Goal: Transaction & Acquisition: Purchase product/service

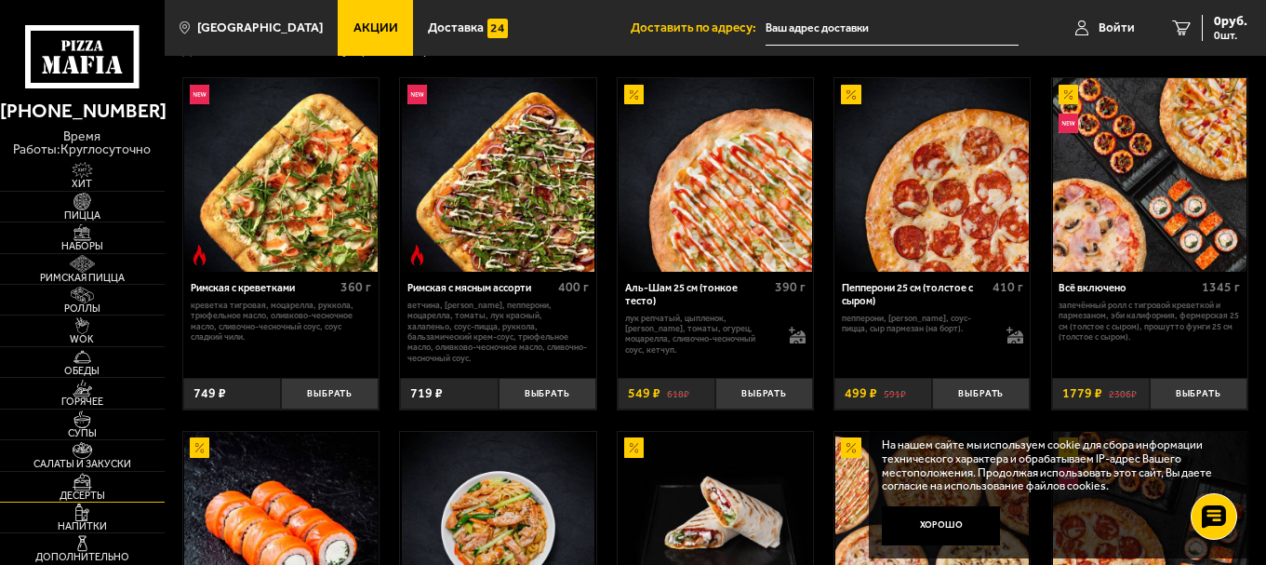
scroll to position [248, 0]
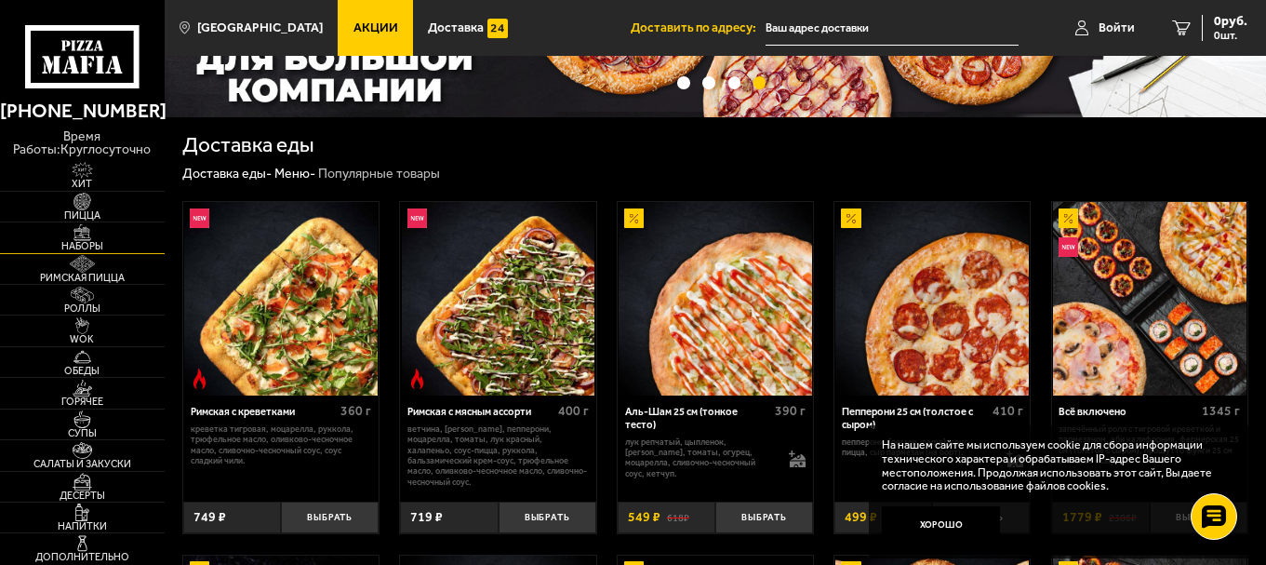
click at [82, 246] on span "Наборы" at bounding box center [82, 246] width 165 height 10
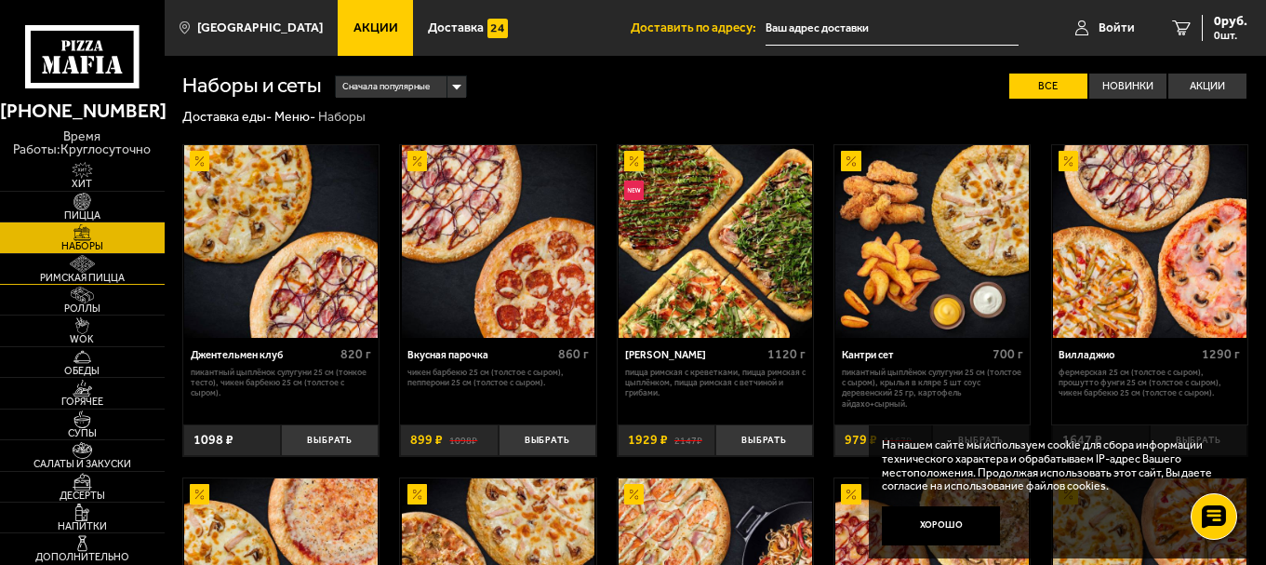
scroll to position [124, 0]
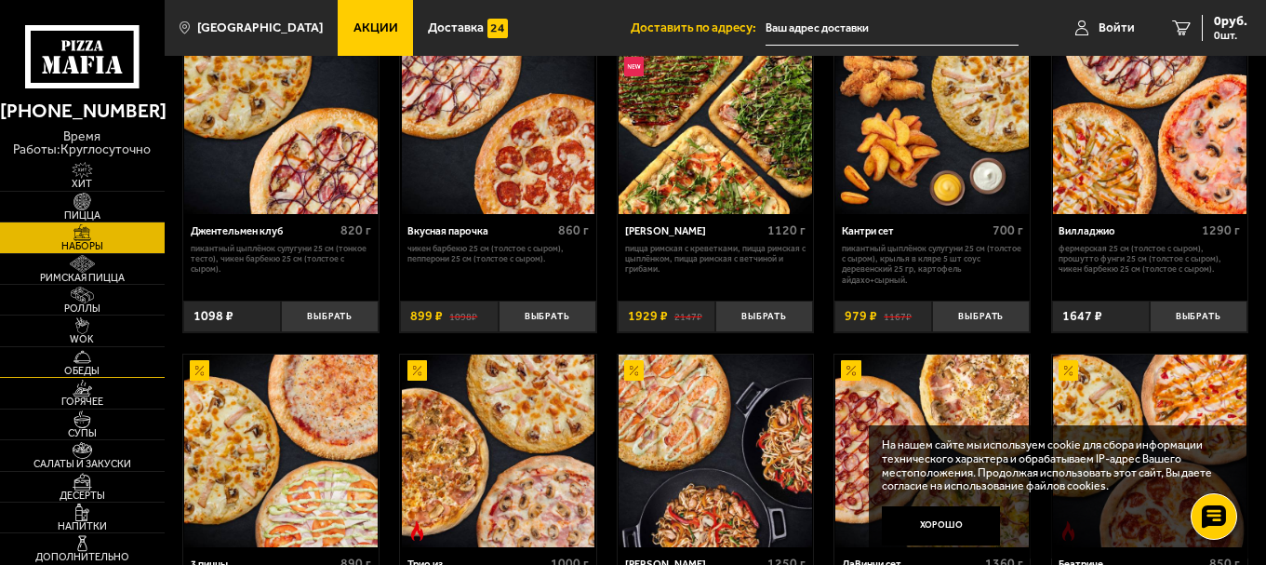
click at [86, 366] on span "Обеды" at bounding box center [82, 371] width 165 height 10
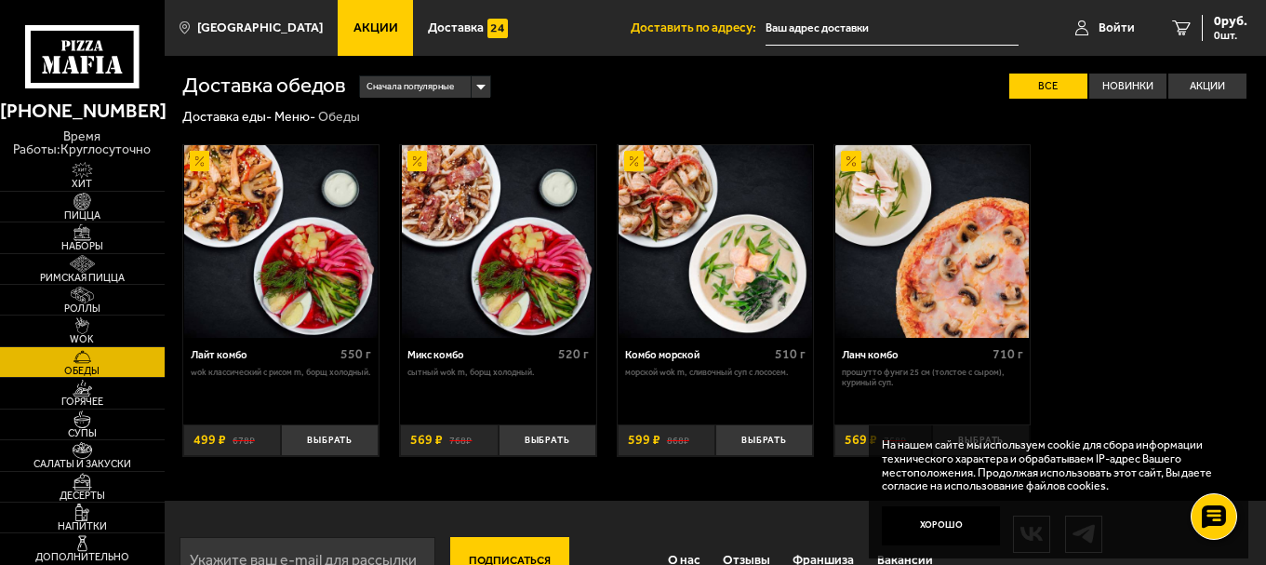
click at [665, 286] on img at bounding box center [715, 241] width 193 height 193
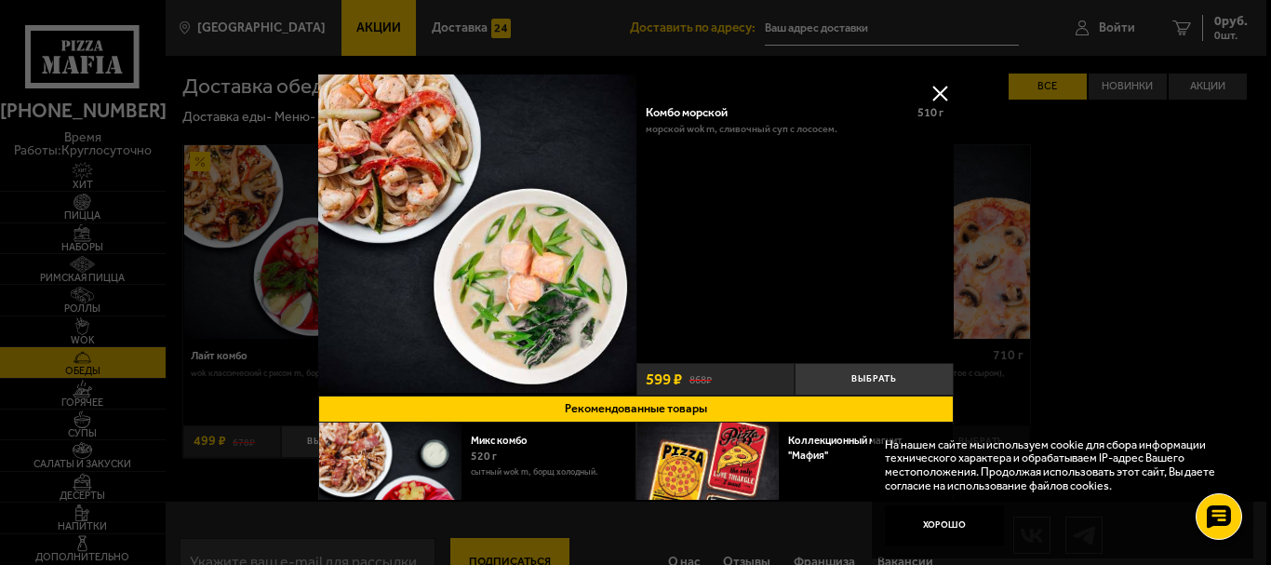
click at [376, 148] on img at bounding box center [477, 233] width 318 height 318
click at [935, 89] on button at bounding box center [940, 93] width 28 height 28
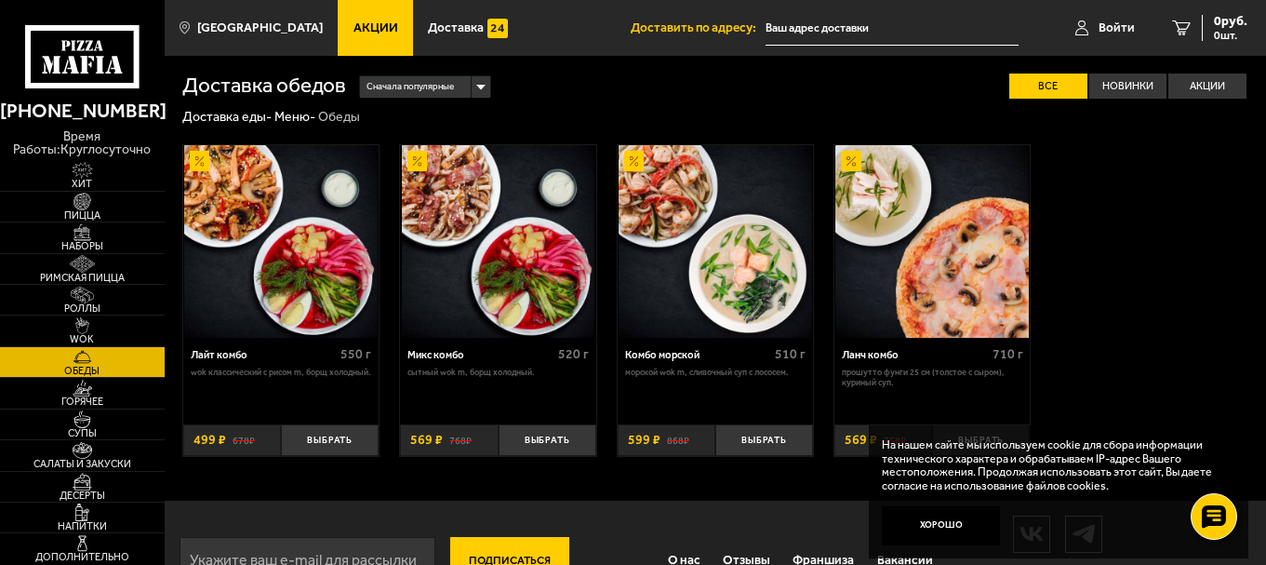
click at [224, 284] on img at bounding box center [280, 241] width 193 height 193
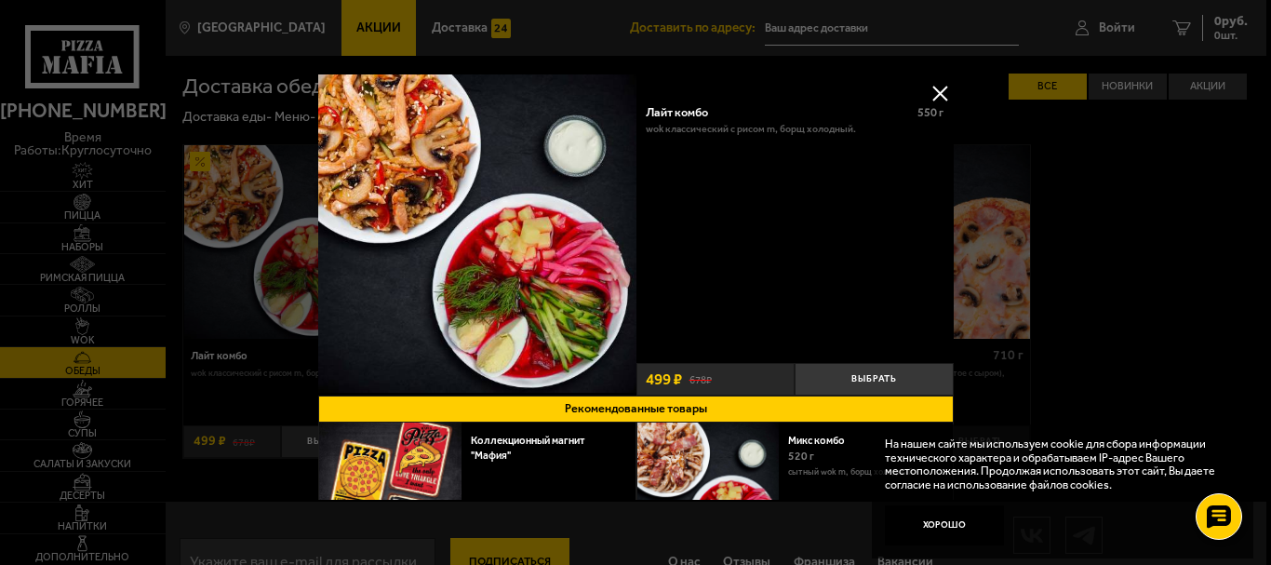
click at [936, 97] on button at bounding box center [940, 93] width 28 height 28
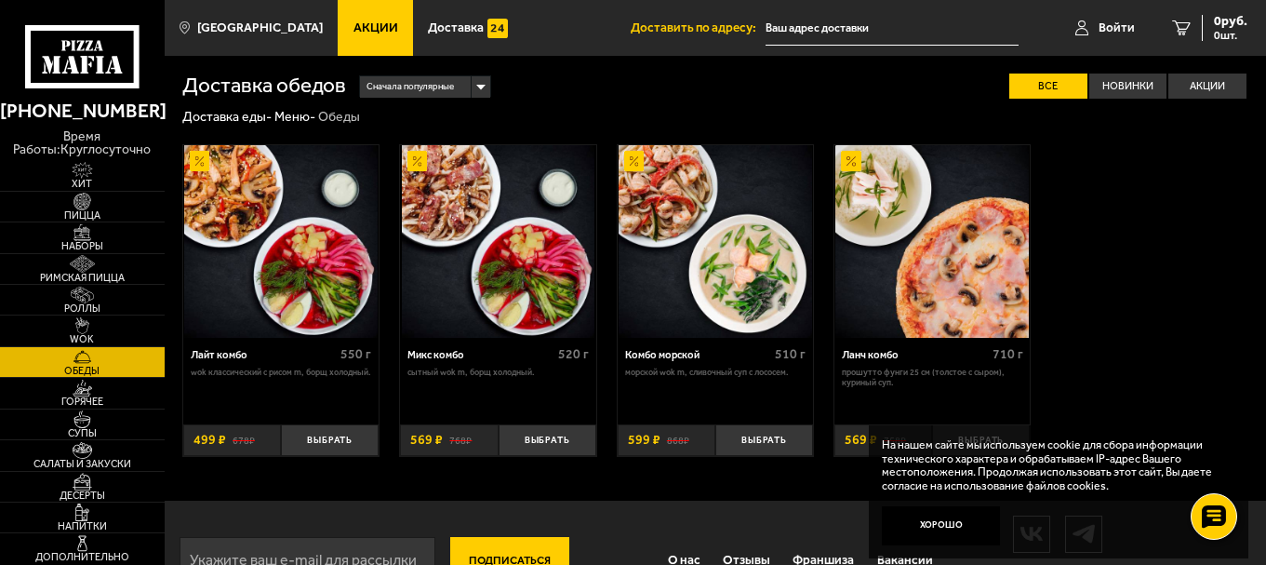
click at [513, 169] on img at bounding box center [498, 241] width 193 height 193
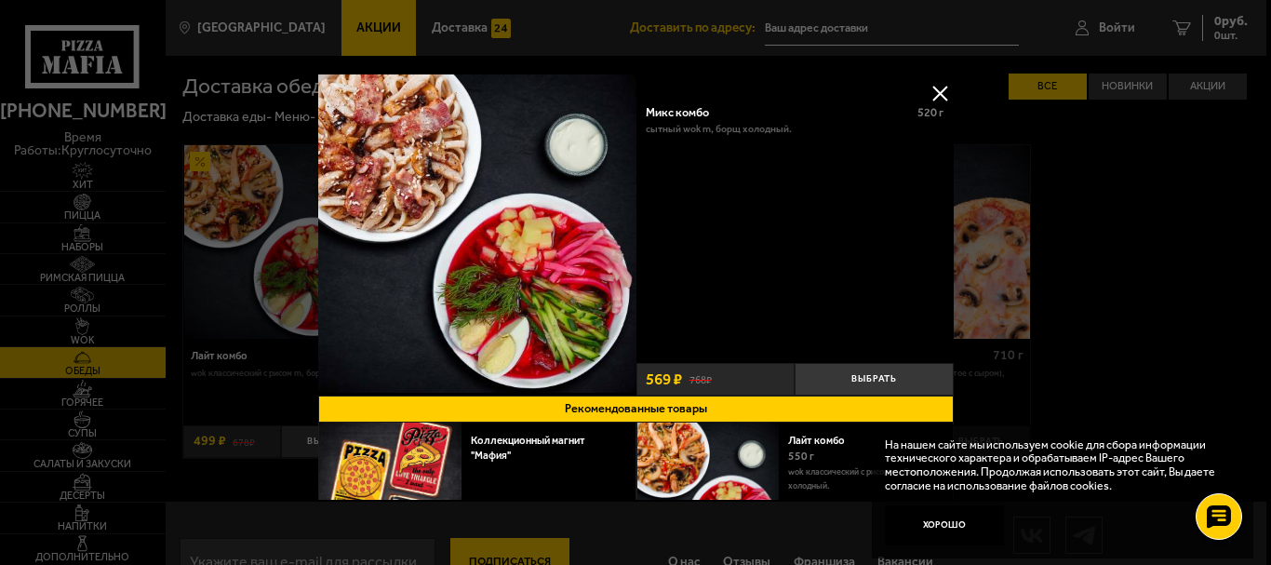
click at [940, 91] on button at bounding box center [940, 93] width 28 height 28
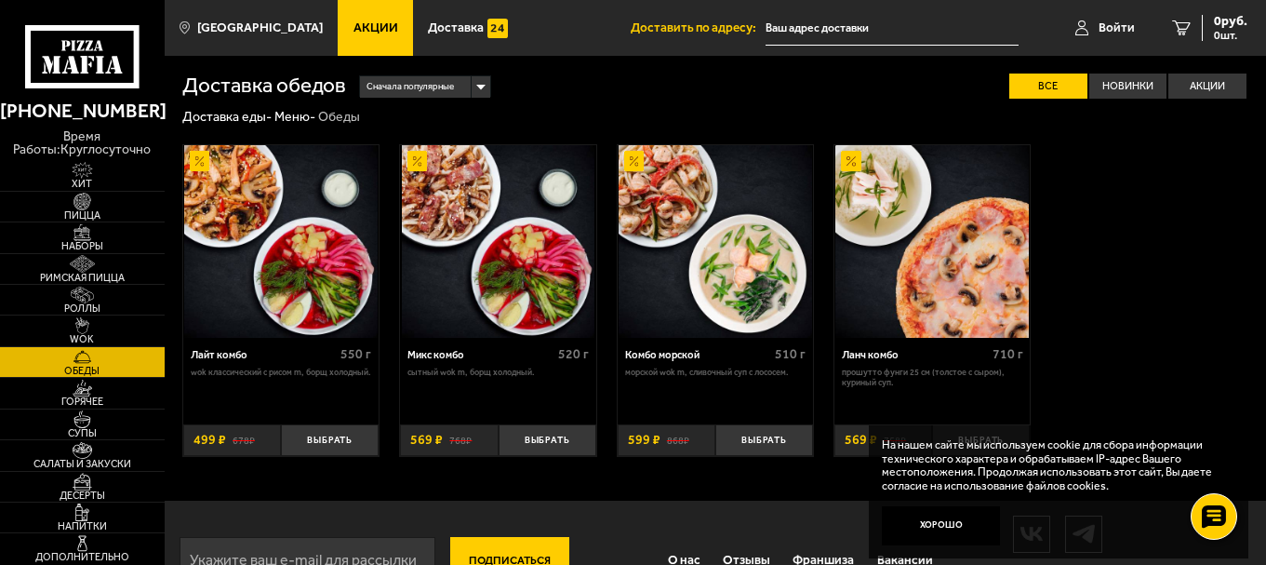
click at [213, 282] on img at bounding box center [280, 241] width 193 height 193
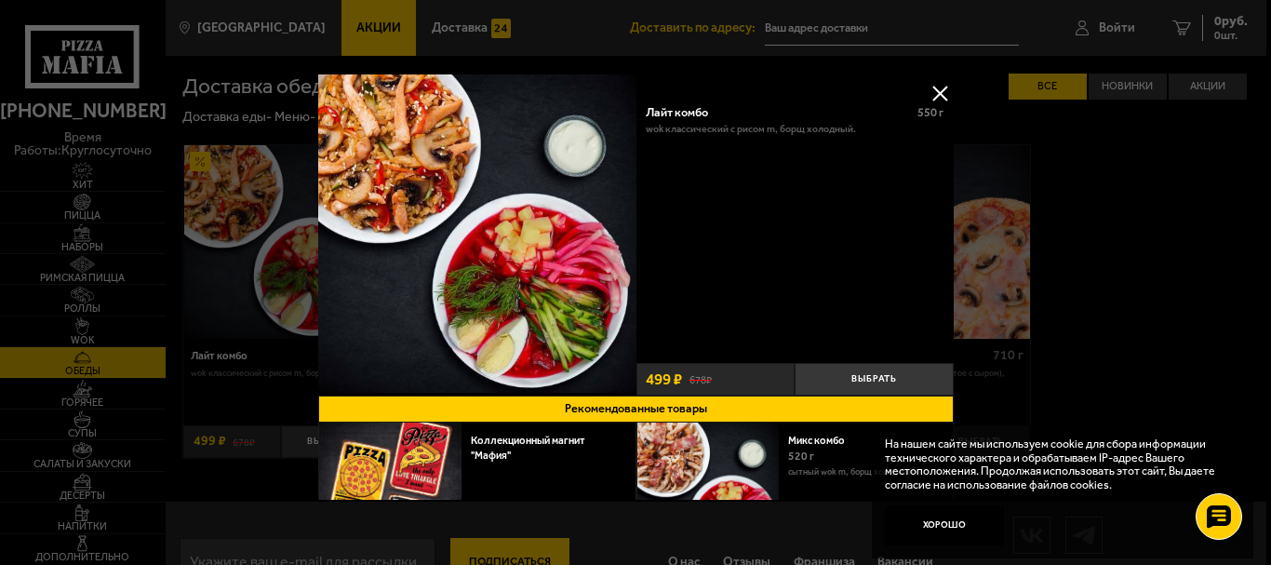
click at [935, 89] on button at bounding box center [940, 93] width 28 height 28
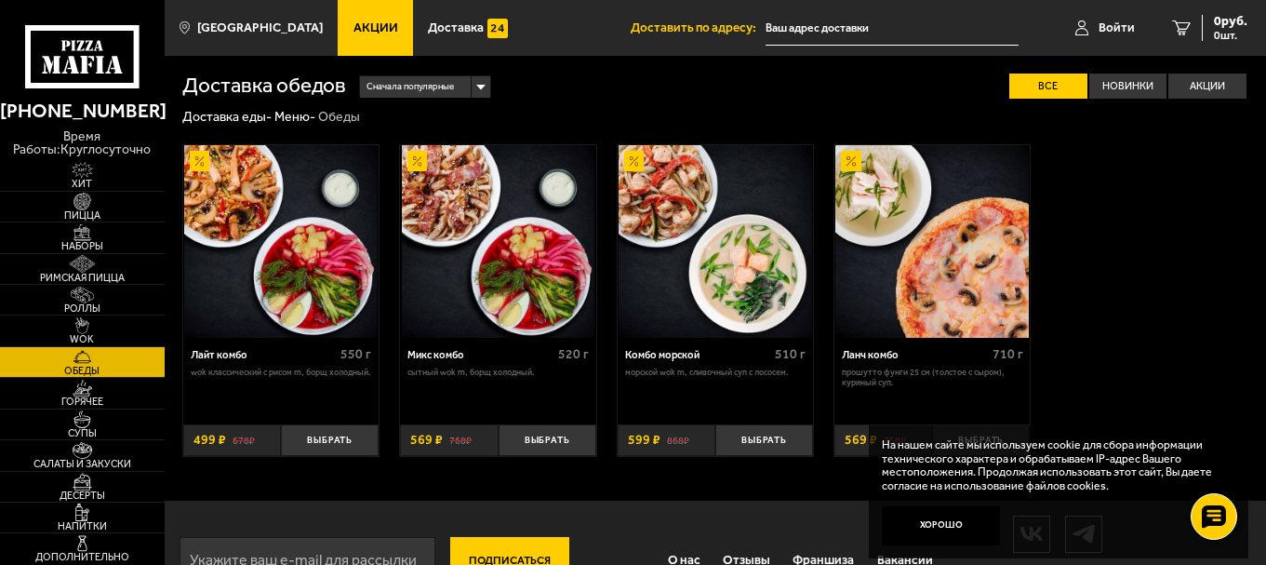
click at [223, 256] on img at bounding box center [280, 241] width 193 height 193
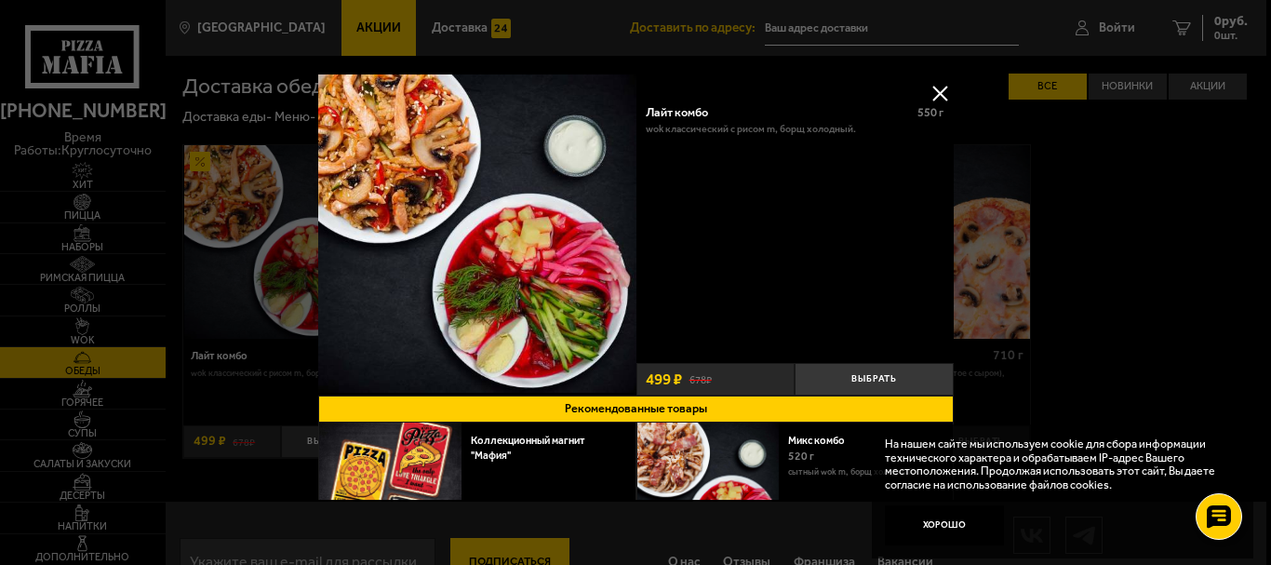
click at [936, 94] on button at bounding box center [940, 93] width 28 height 28
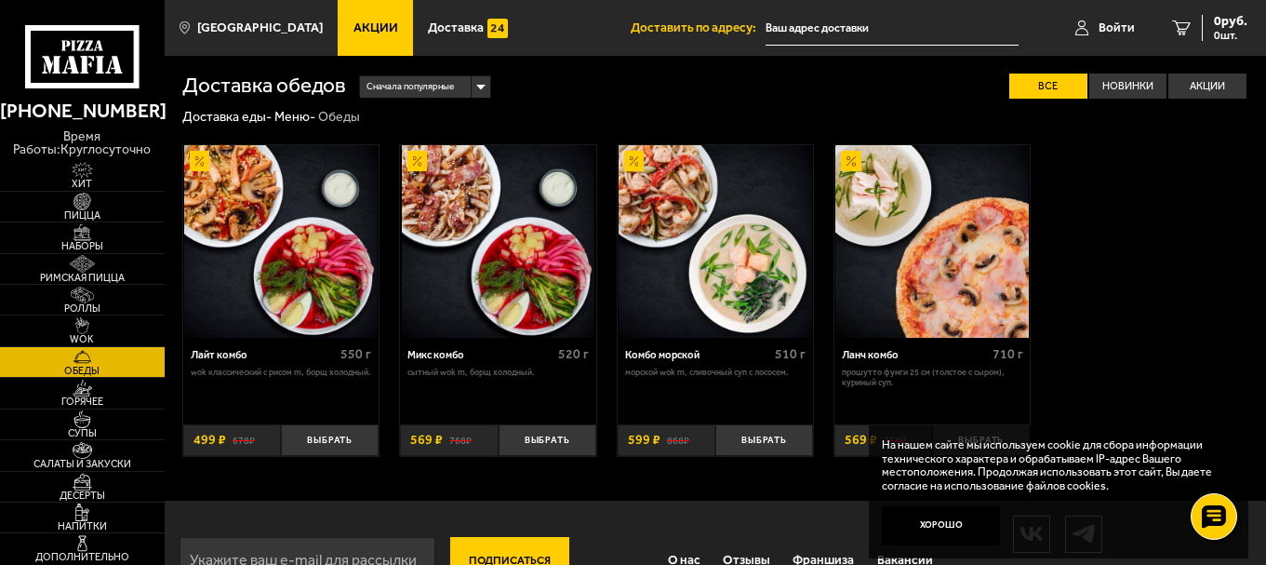
click at [754, 178] on img at bounding box center [715, 241] width 193 height 193
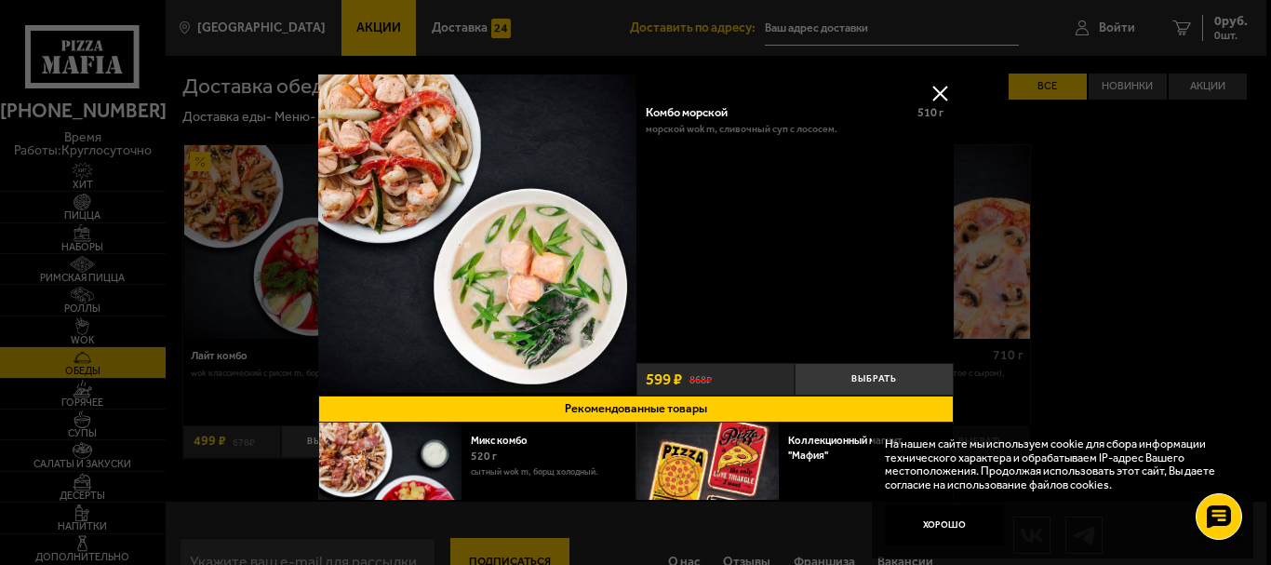
click at [939, 88] on button at bounding box center [940, 93] width 28 height 28
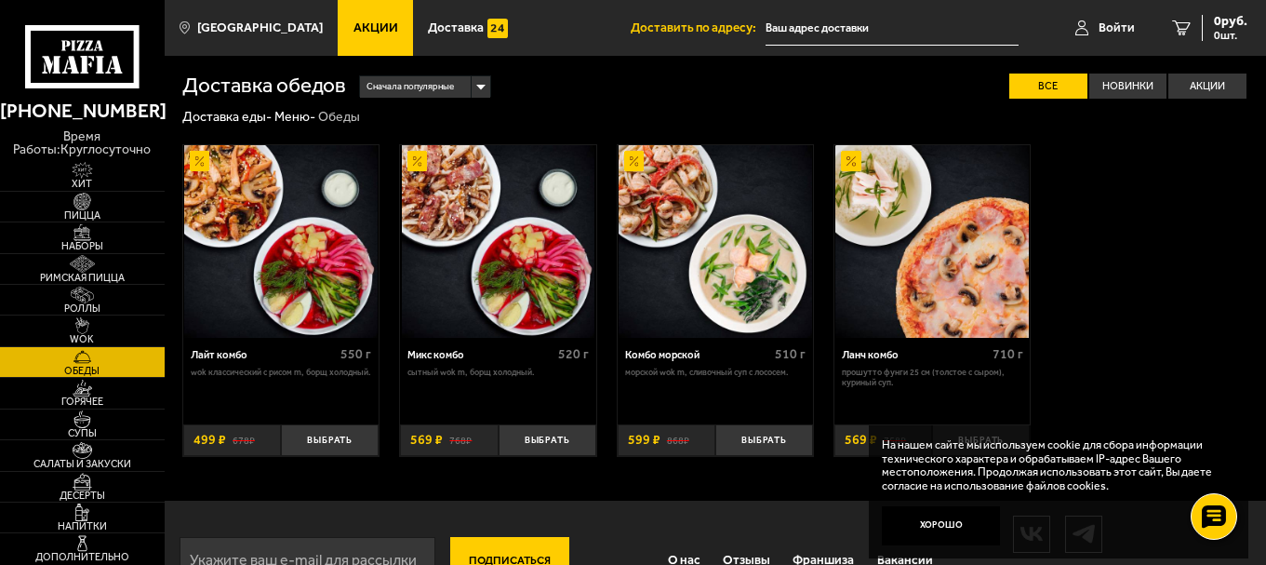
click at [953, 175] on img at bounding box center [931, 241] width 193 height 193
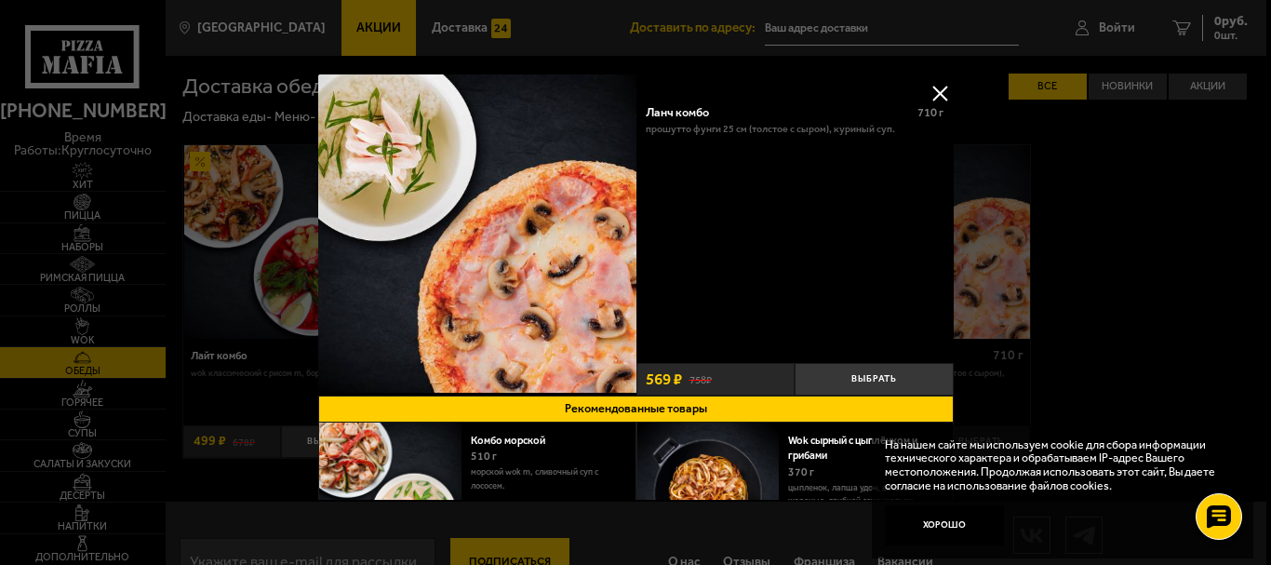
click at [934, 86] on button at bounding box center [940, 93] width 28 height 28
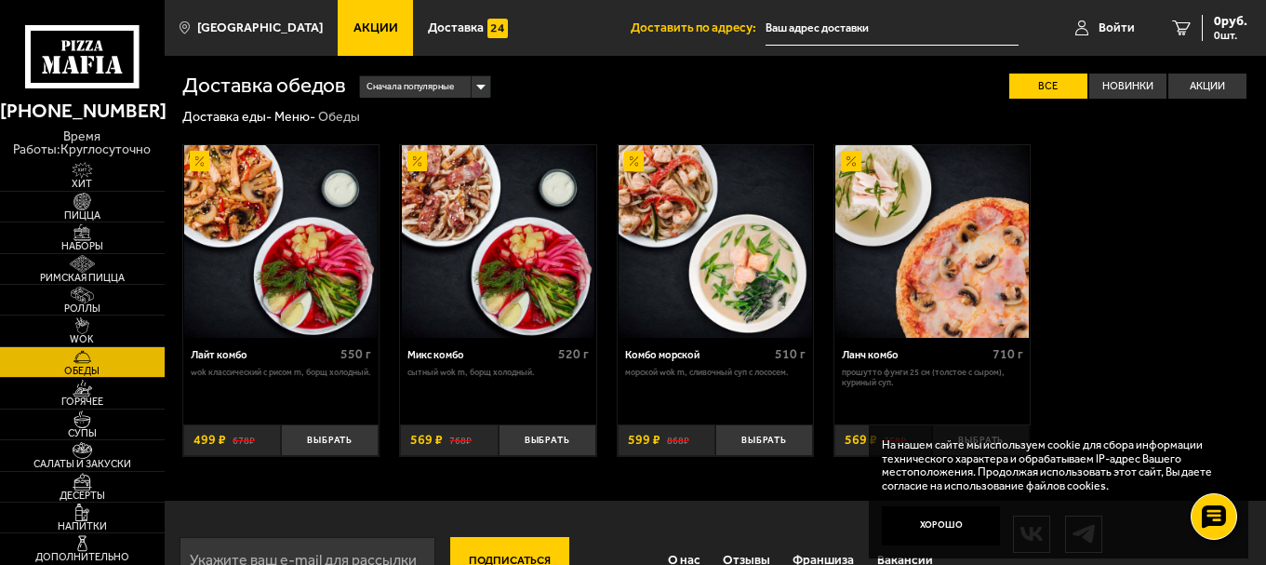
scroll to position [56, 0]
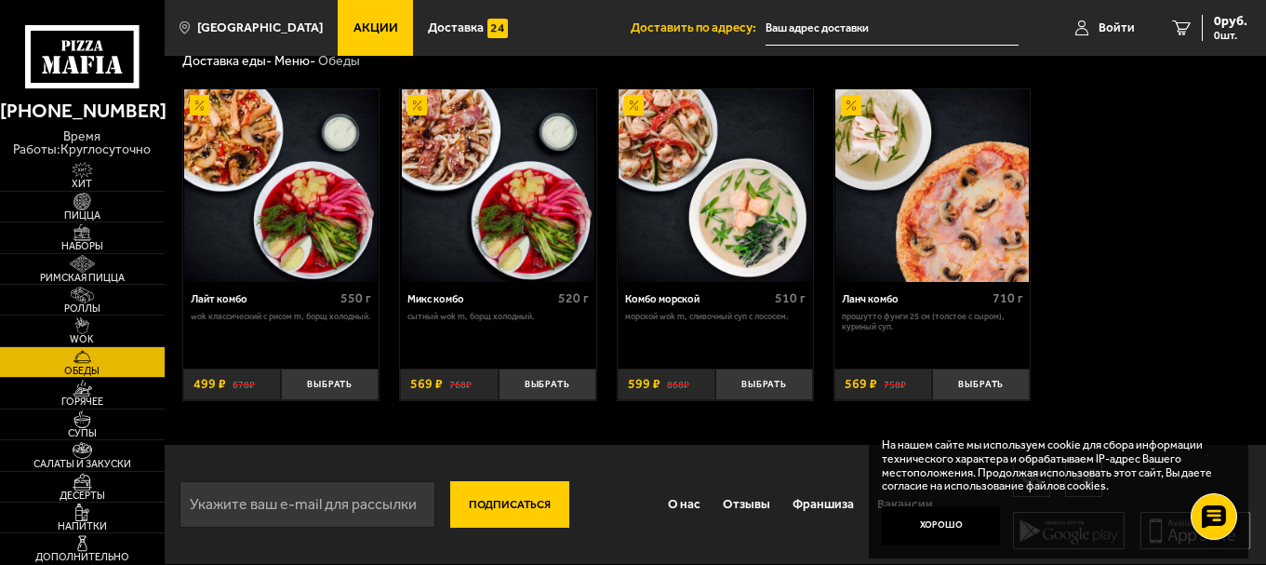
click at [440, 241] on img at bounding box center [498, 185] width 193 height 193
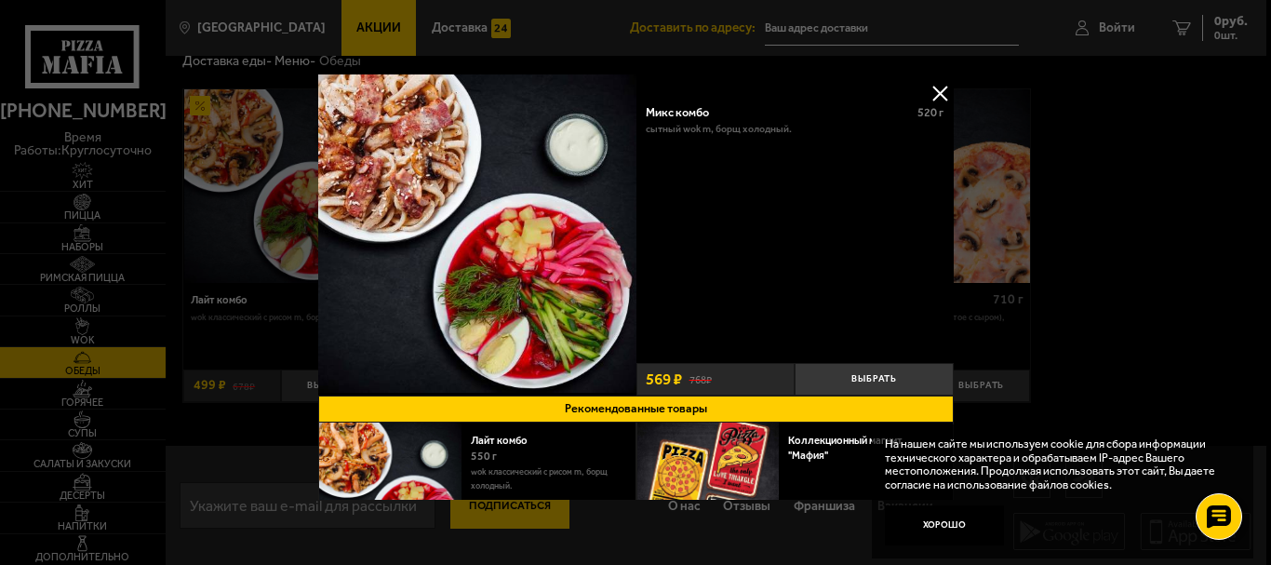
click at [931, 89] on button at bounding box center [940, 93] width 28 height 28
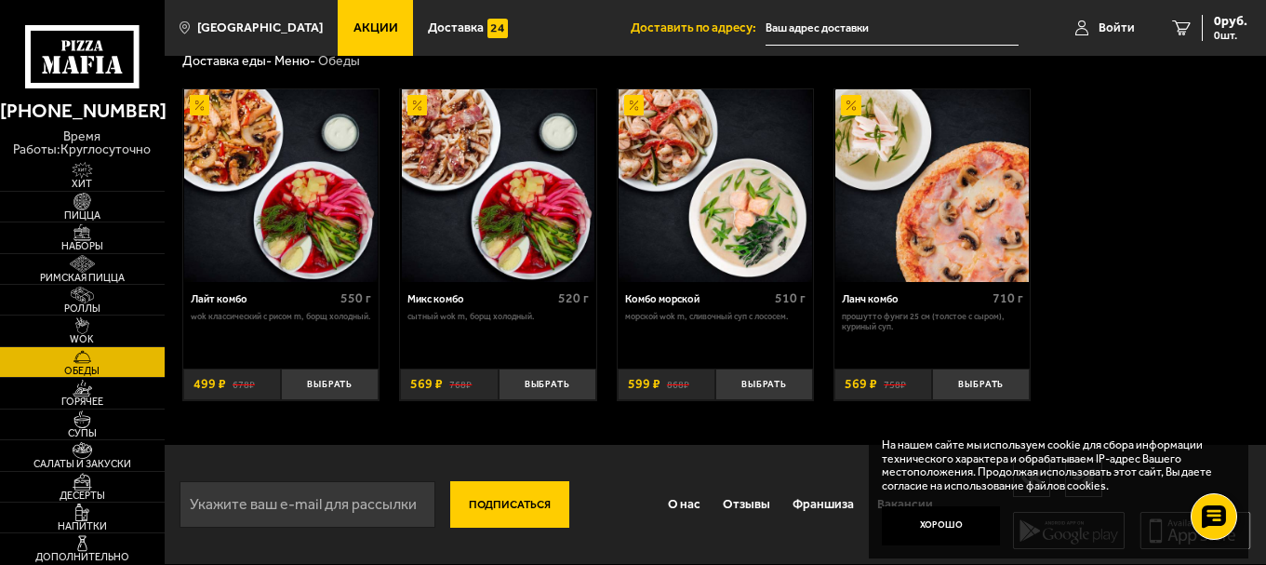
click at [191, 242] on img at bounding box center [280, 185] width 193 height 193
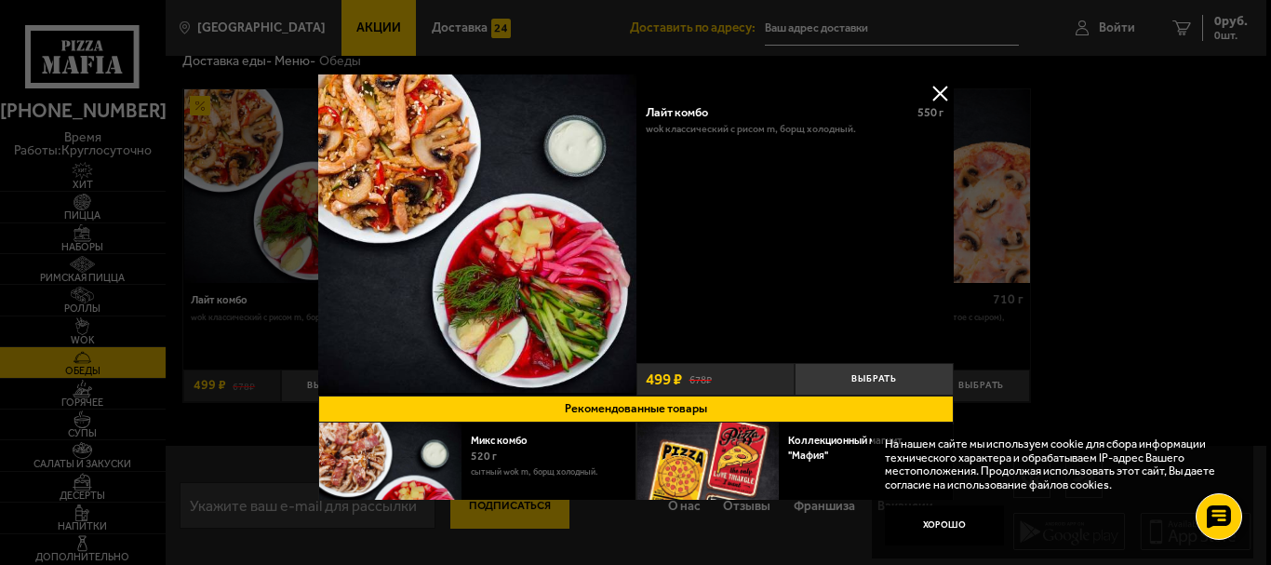
click at [930, 86] on button at bounding box center [940, 93] width 28 height 28
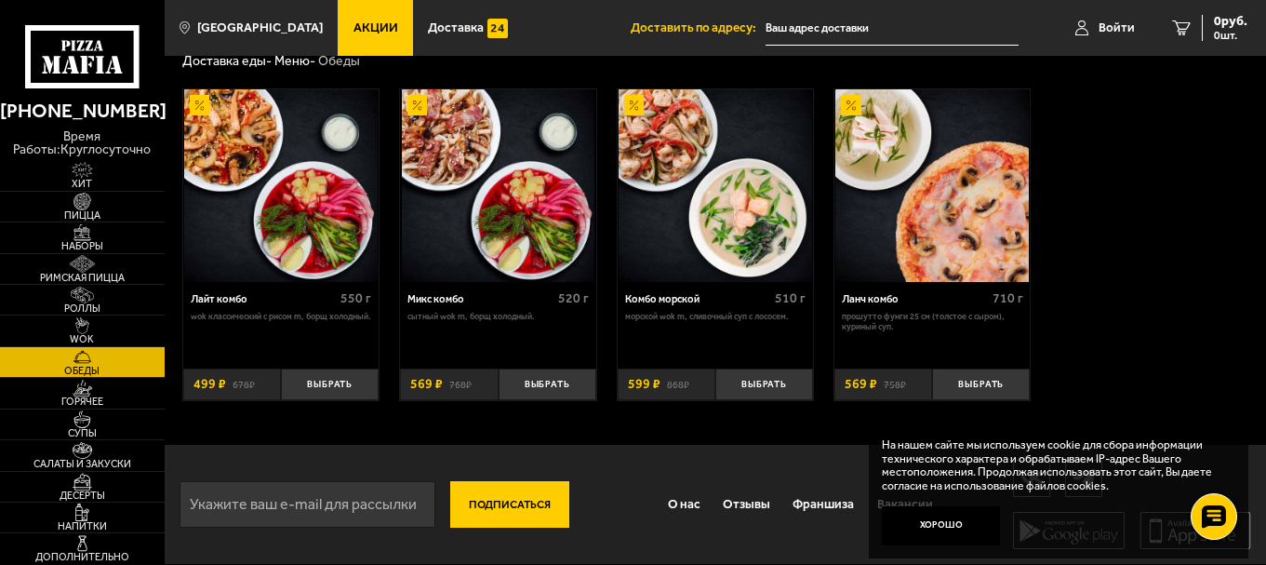
click at [739, 109] on img at bounding box center [715, 185] width 193 height 193
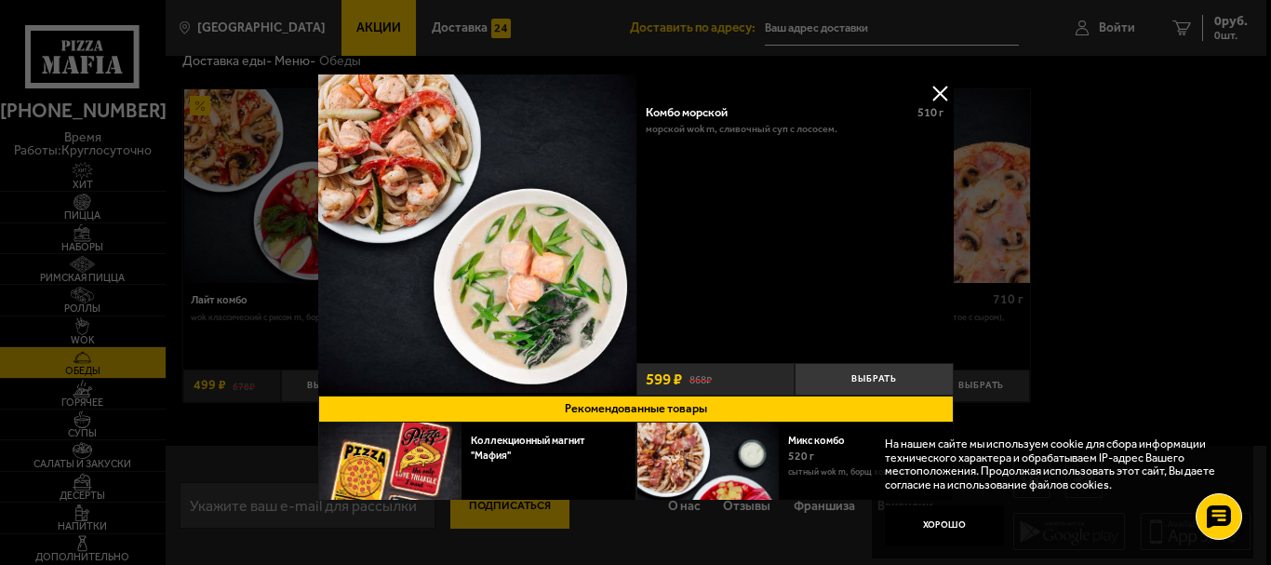
click at [929, 89] on button at bounding box center [940, 93] width 28 height 28
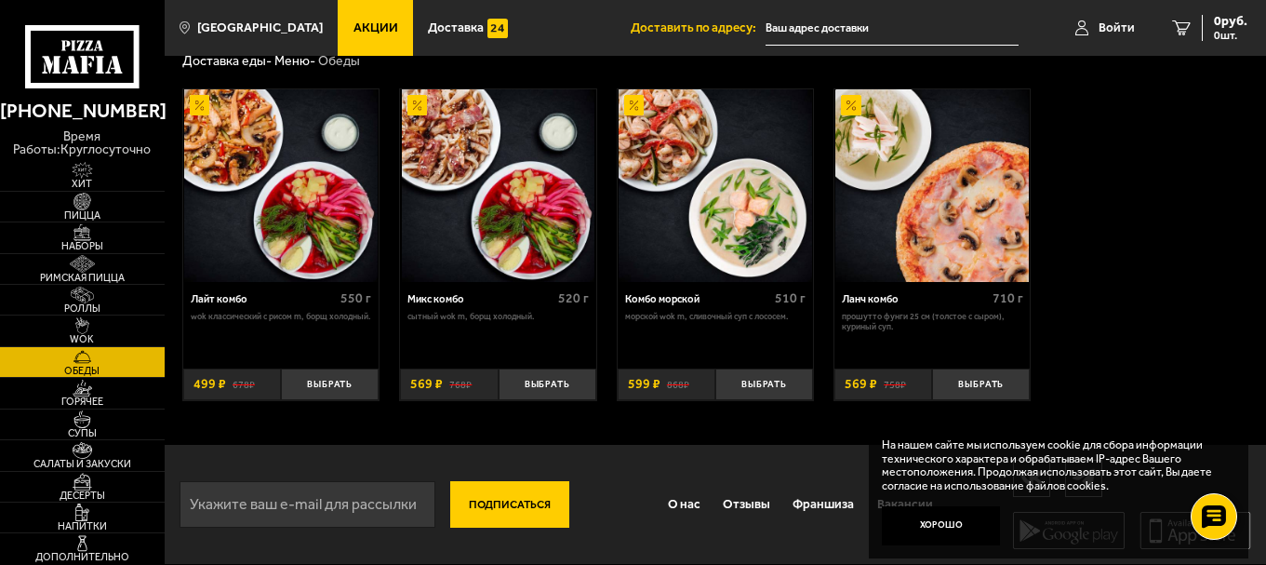
click at [426, 216] on img at bounding box center [498, 185] width 193 height 193
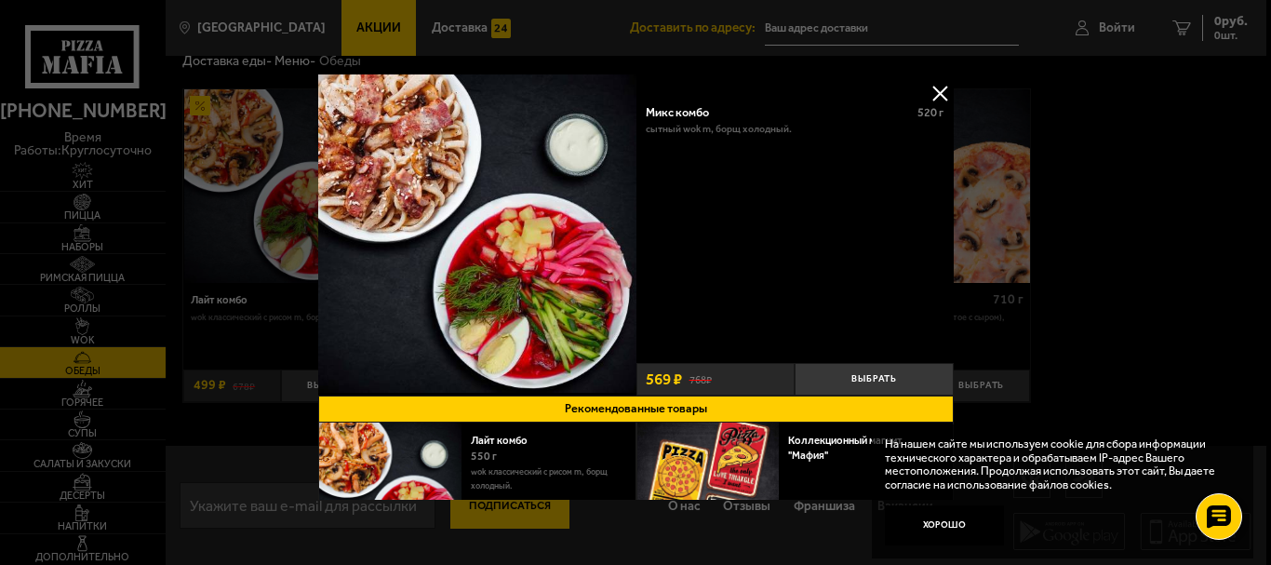
click at [932, 87] on button at bounding box center [940, 93] width 28 height 28
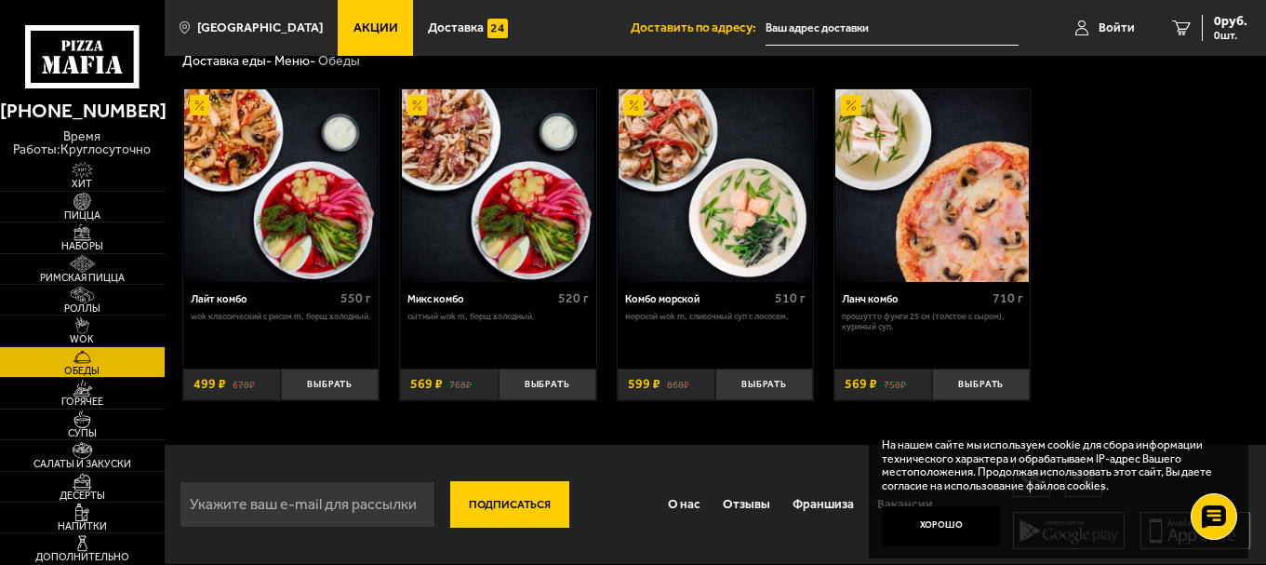
click at [300, 126] on img at bounding box center [280, 185] width 193 height 193
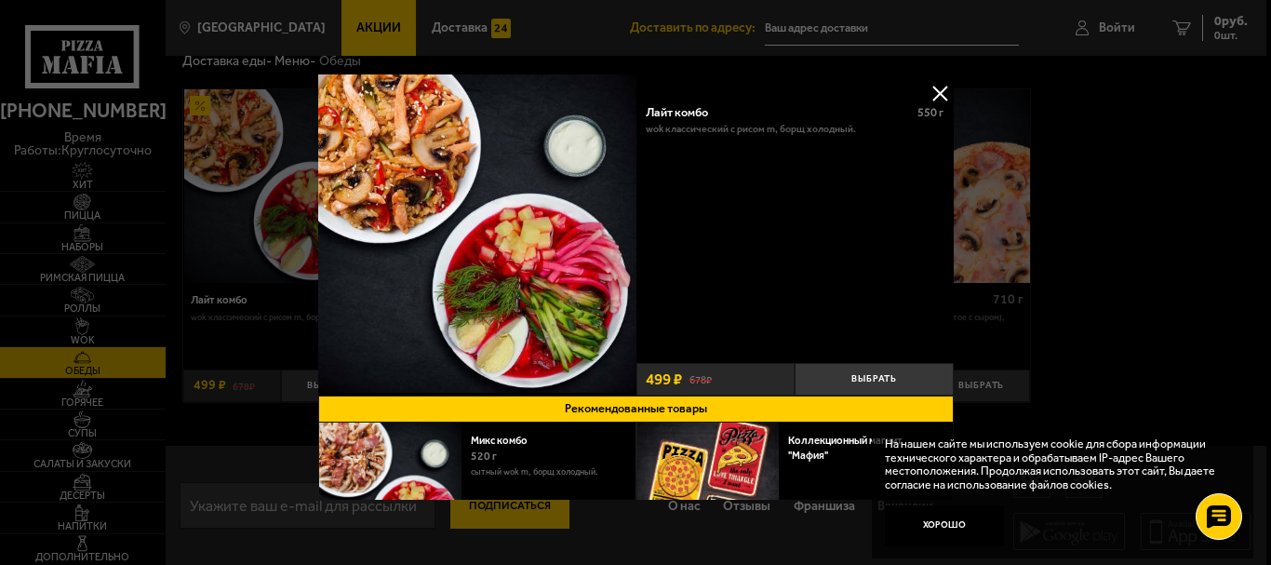
click at [416, 129] on img at bounding box center [477, 233] width 318 height 318
click at [430, 151] on img at bounding box center [477, 233] width 318 height 318
click at [934, 93] on button at bounding box center [940, 93] width 28 height 28
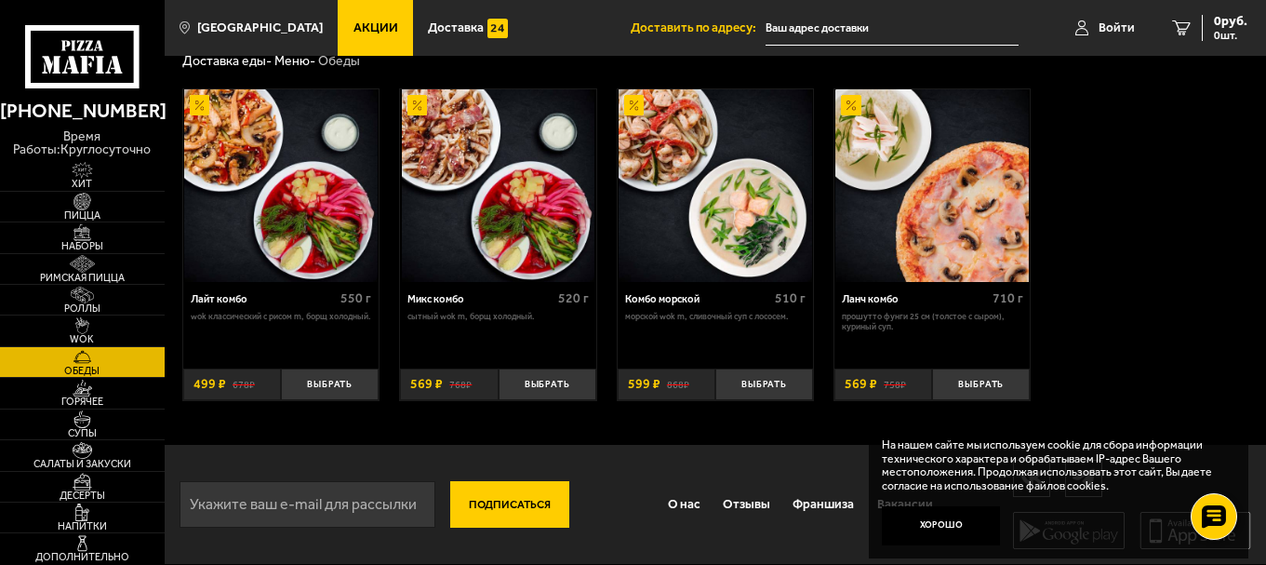
click at [760, 129] on img at bounding box center [715, 185] width 193 height 193
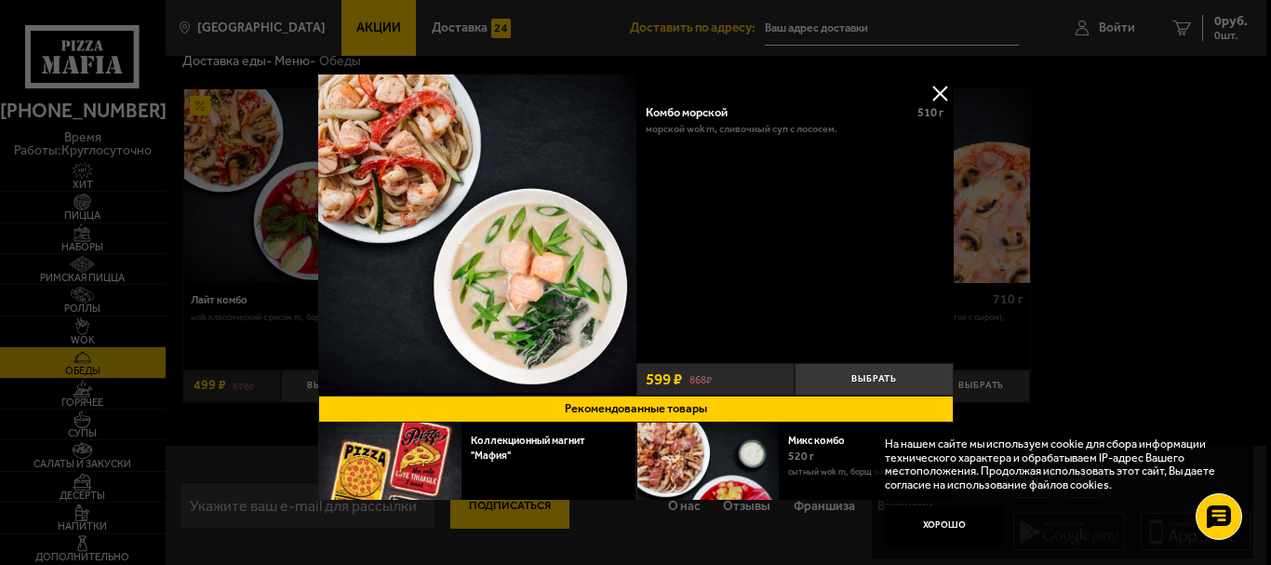
click at [932, 94] on button at bounding box center [940, 93] width 28 height 28
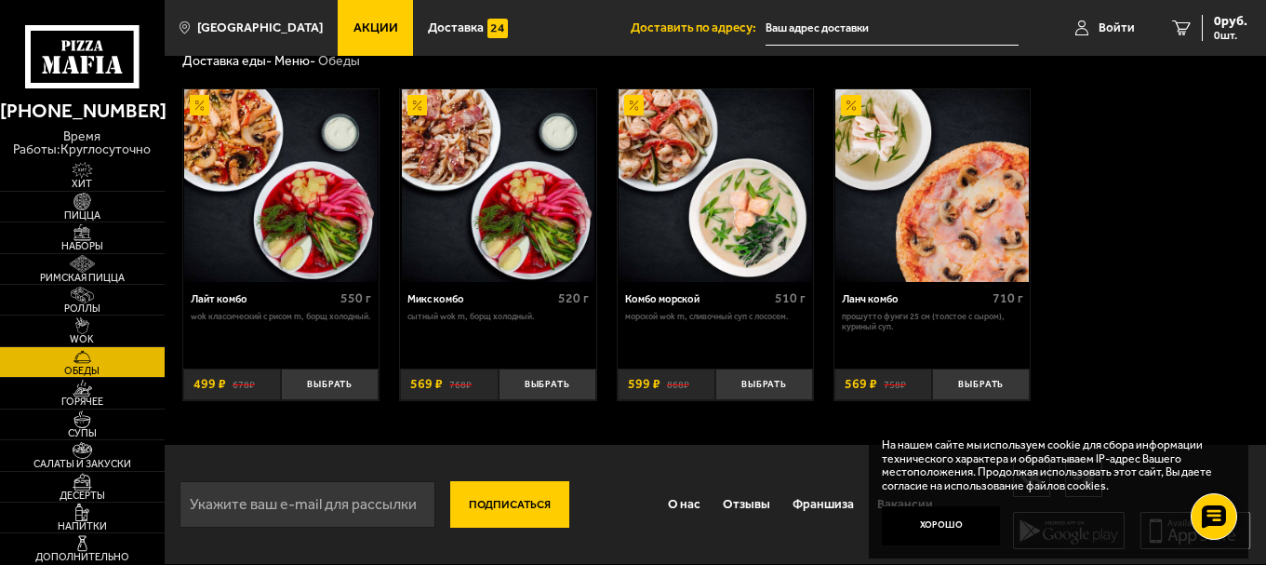
click at [434, 220] on img at bounding box center [498, 185] width 193 height 193
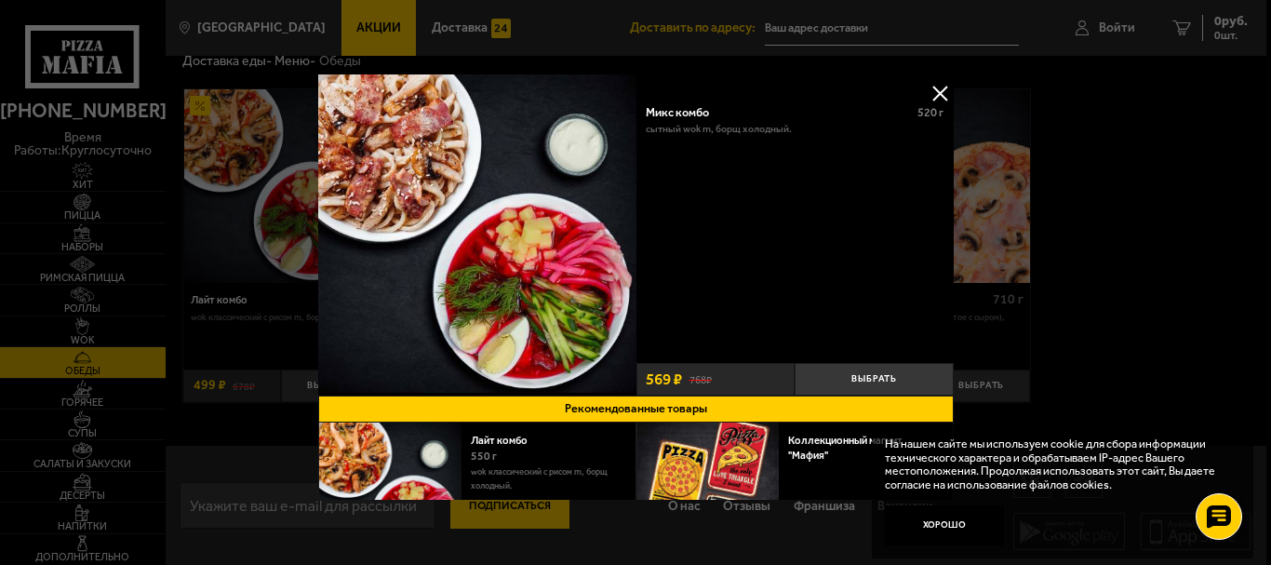
click at [939, 94] on button at bounding box center [940, 93] width 28 height 28
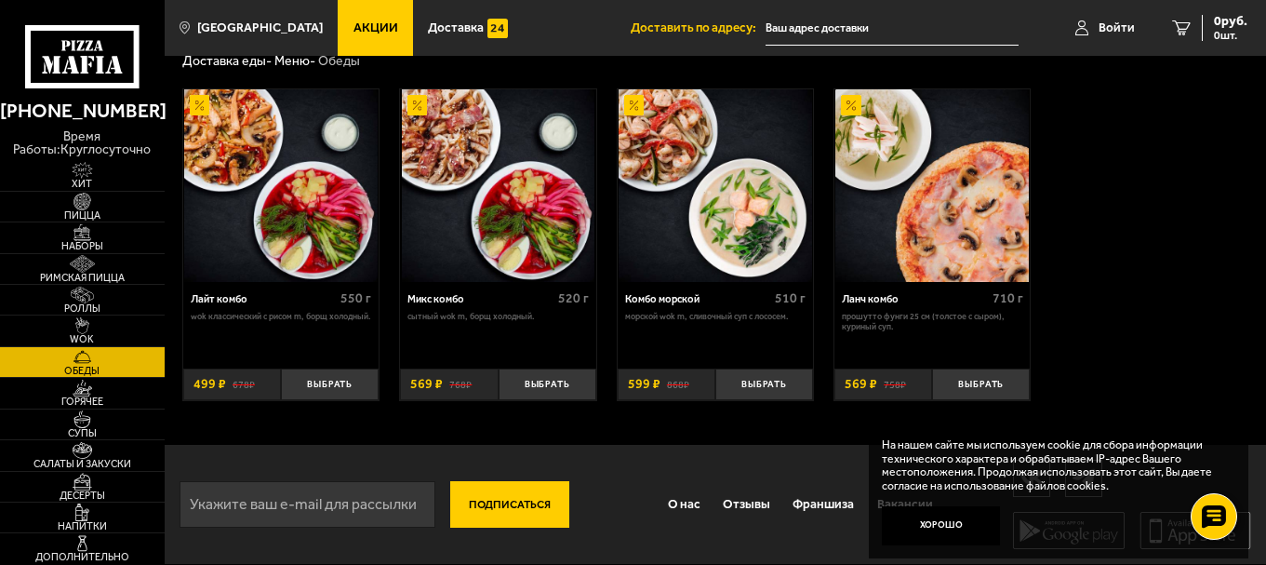
click at [846, 188] on img at bounding box center [931, 185] width 193 height 193
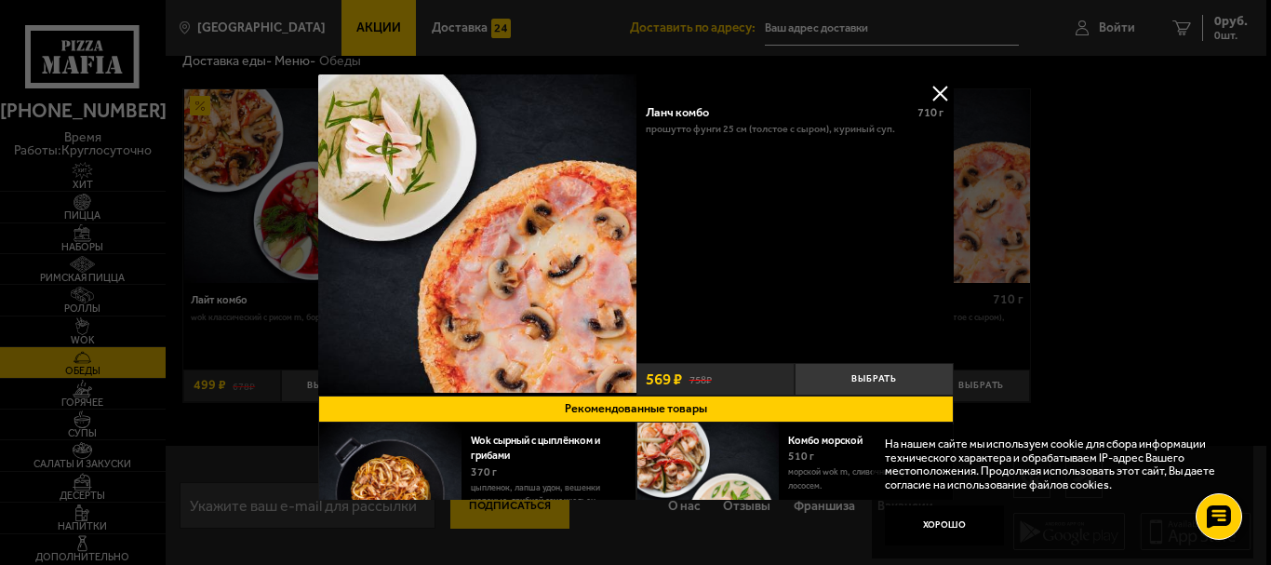
click at [935, 90] on button at bounding box center [940, 93] width 28 height 28
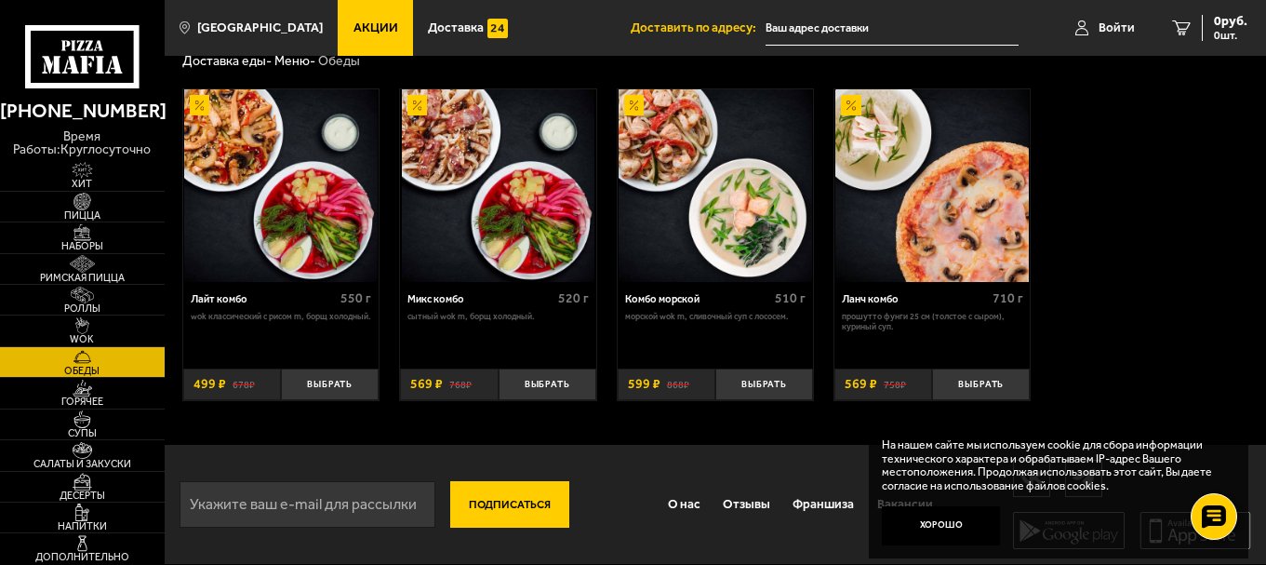
click at [432, 226] on img at bounding box center [498, 185] width 193 height 193
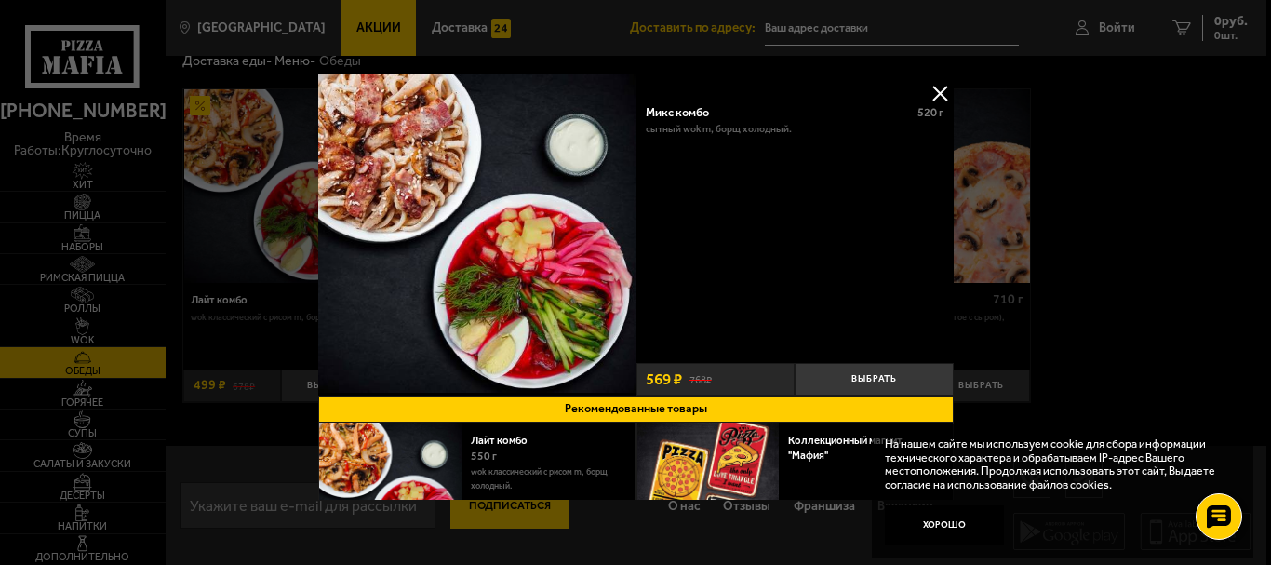
click at [936, 90] on button at bounding box center [940, 93] width 28 height 28
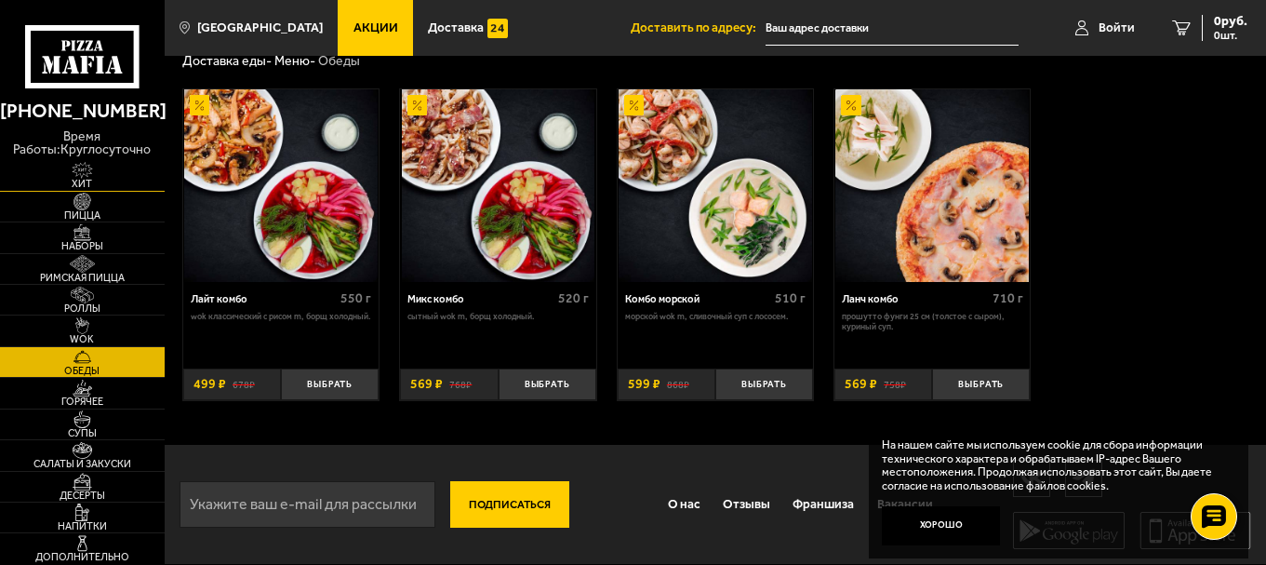
click at [84, 177] on img at bounding box center [82, 170] width 50 height 17
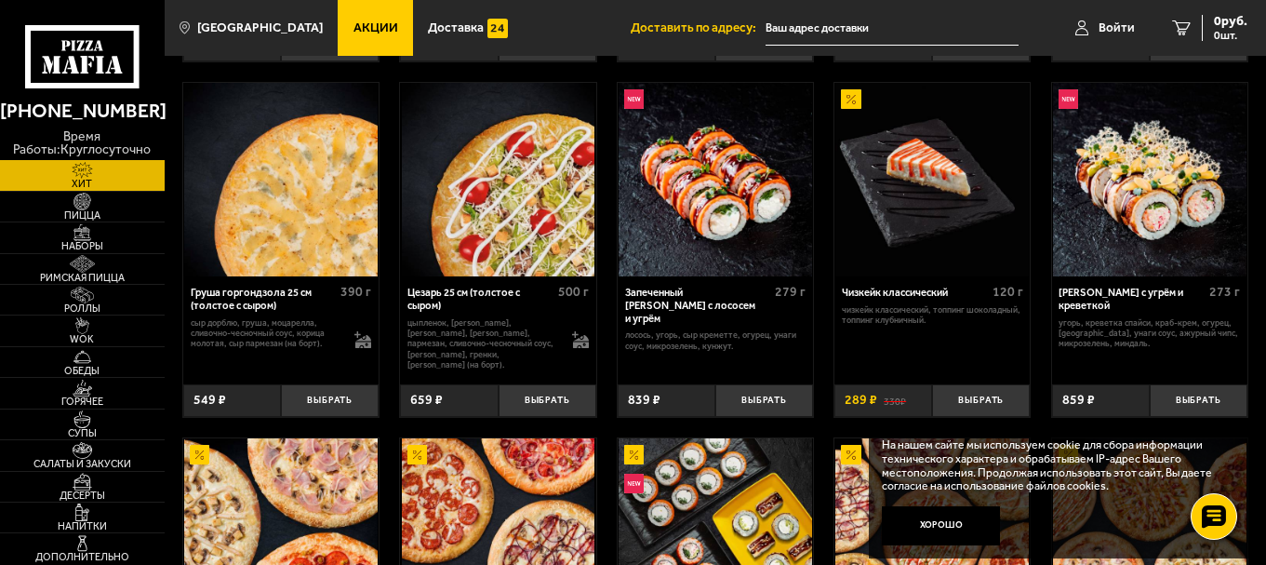
scroll to position [306, 0]
